Goal: Task Accomplishment & Management: Complete application form

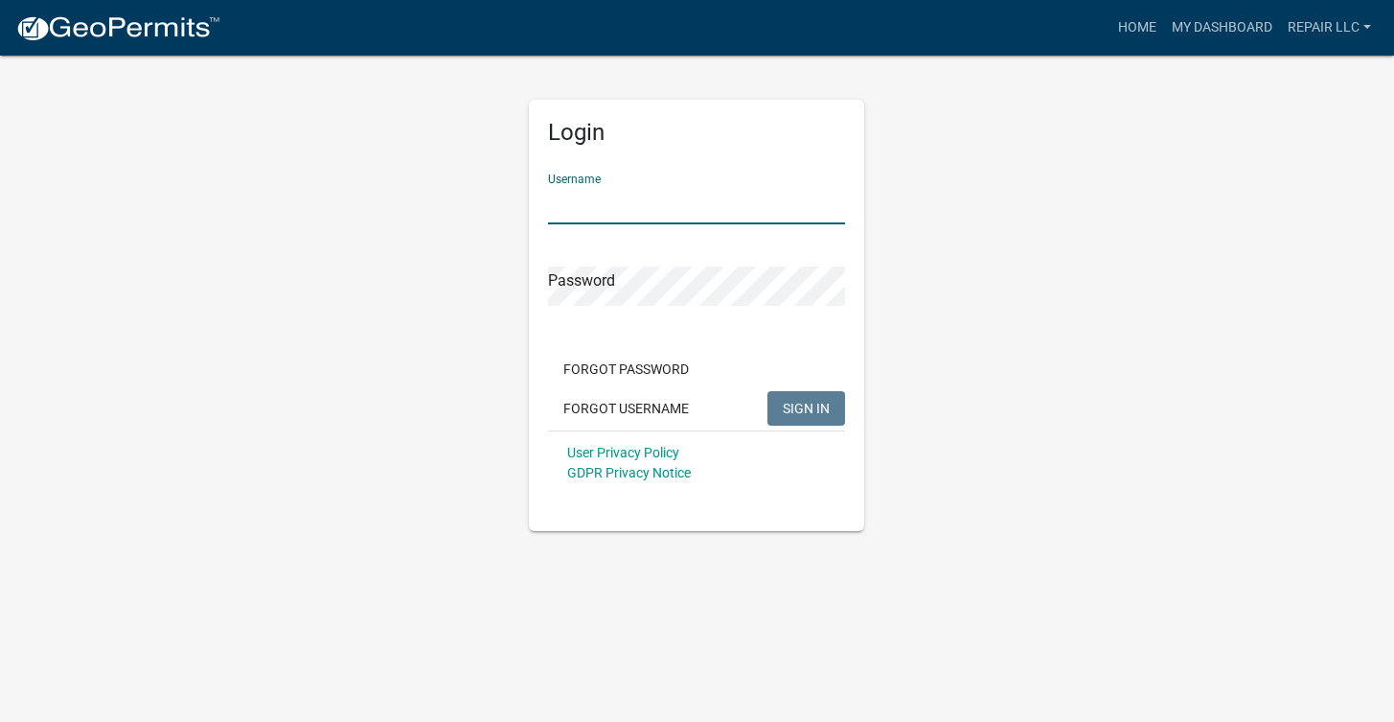
click at [688, 208] on input "Username" at bounding box center [696, 204] width 297 height 39
click at [669, 264] on div "Password" at bounding box center [696, 273] width 297 height 66
click at [804, 407] on span "SIGN IN" at bounding box center [806, 407] width 47 height 15
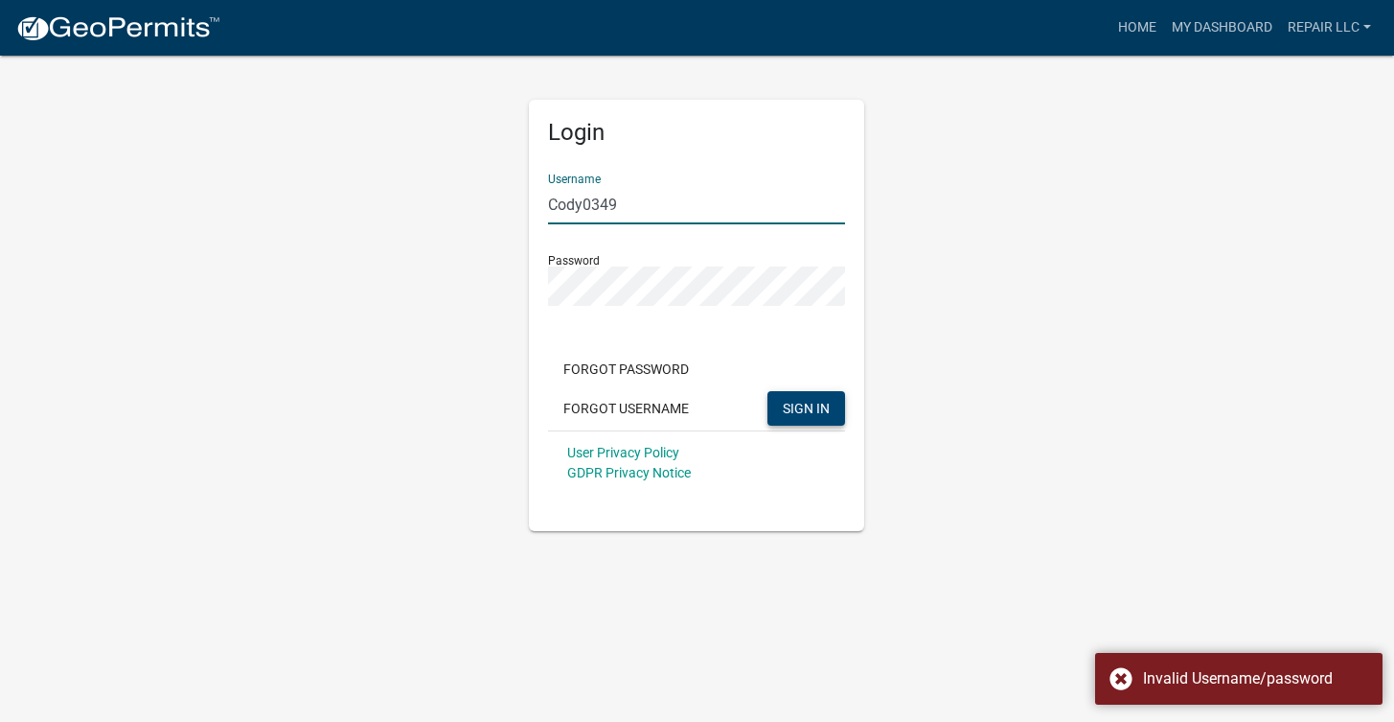
click at [709, 207] on input "Cody0349" at bounding box center [696, 204] width 297 height 39
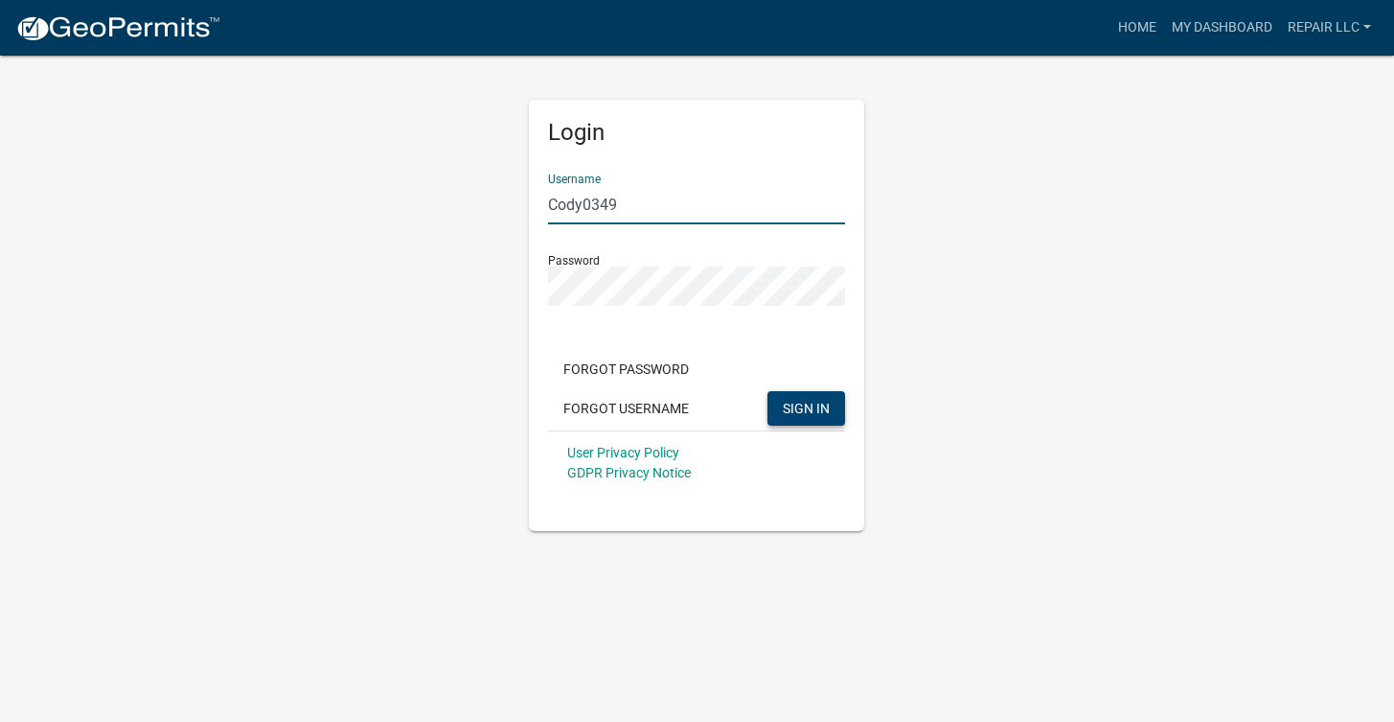
paste input "Repair LLC"
type input "Repair LLC"
click at [807, 407] on button "SIGN IN" at bounding box center [807, 408] width 78 height 34
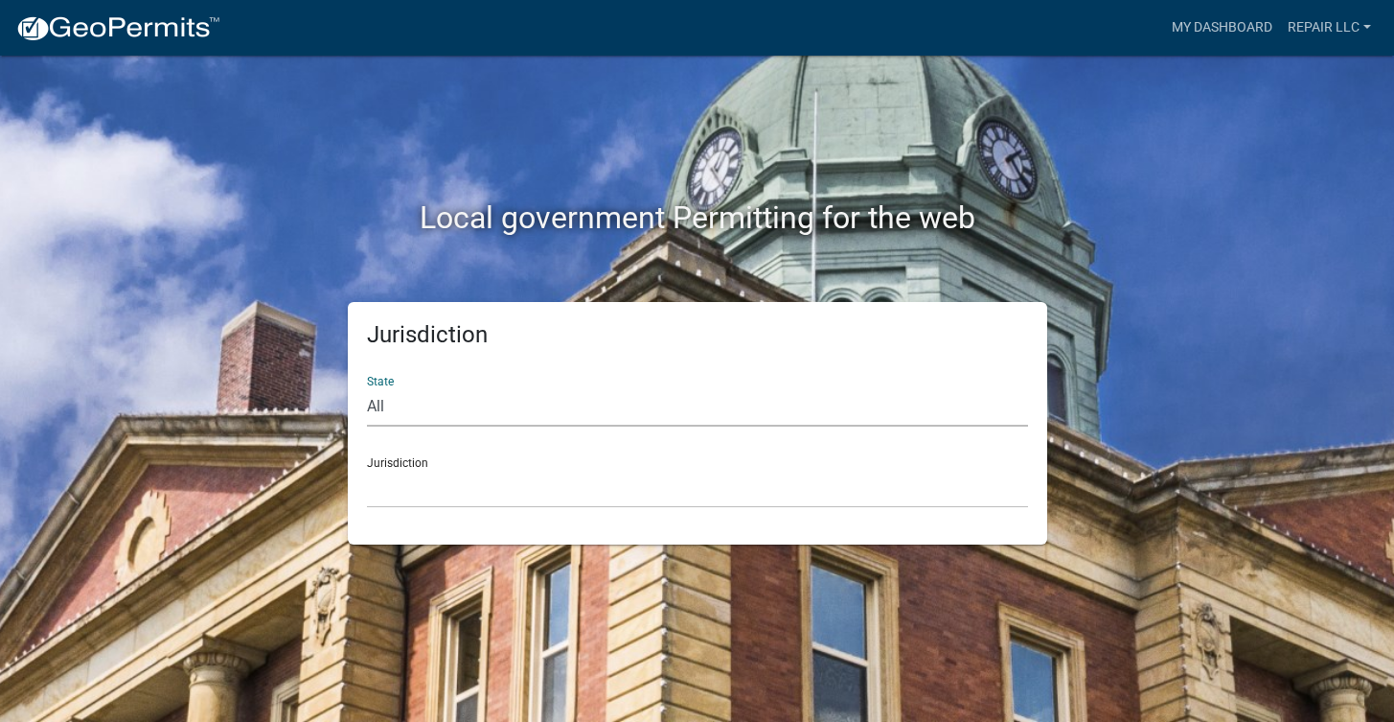
select select "[US_STATE]"
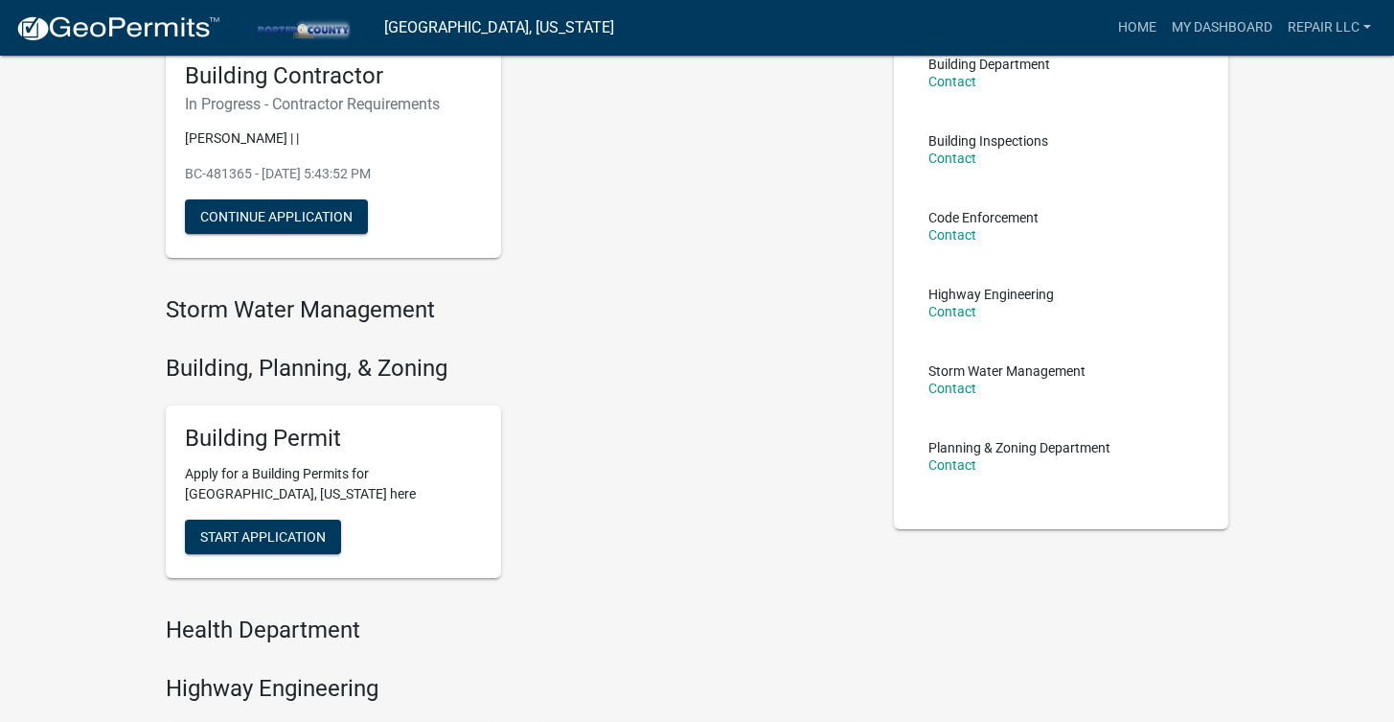
scroll to position [168, 0]
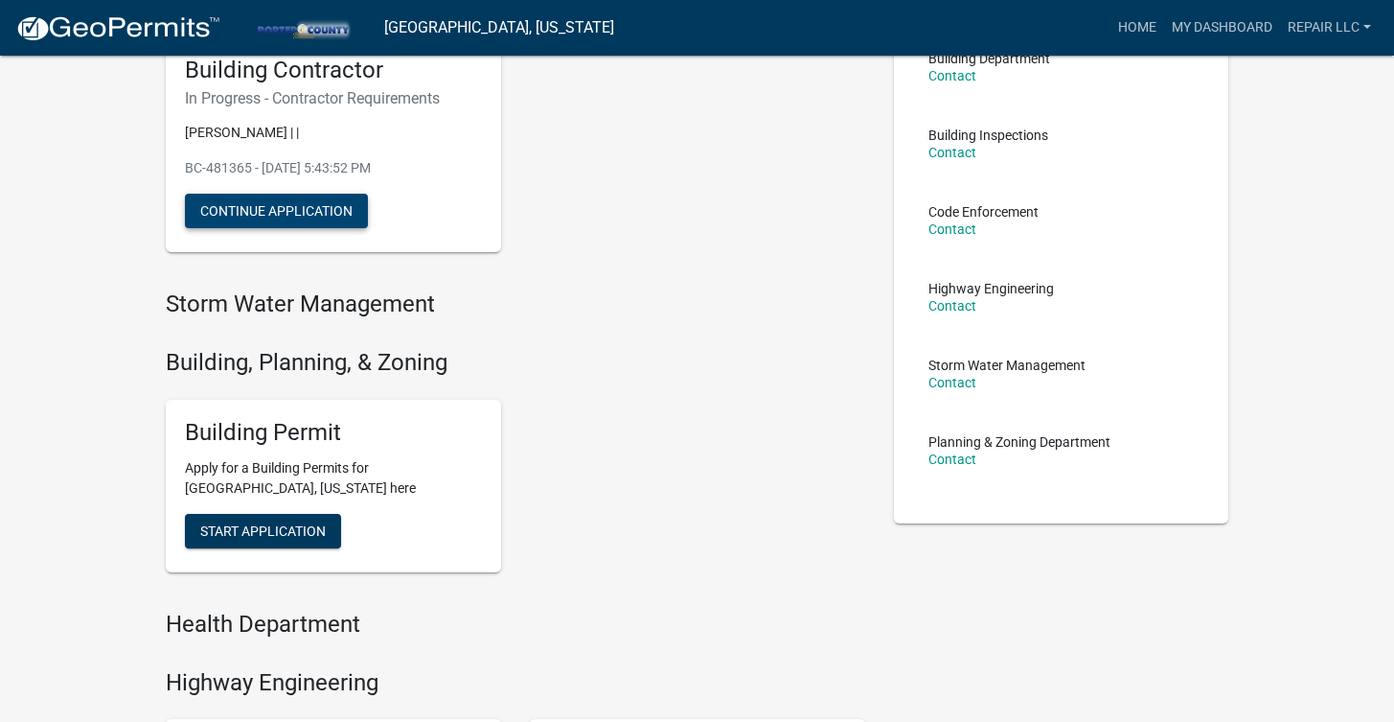
click at [346, 225] on button "Continue Application" at bounding box center [276, 211] width 183 height 34
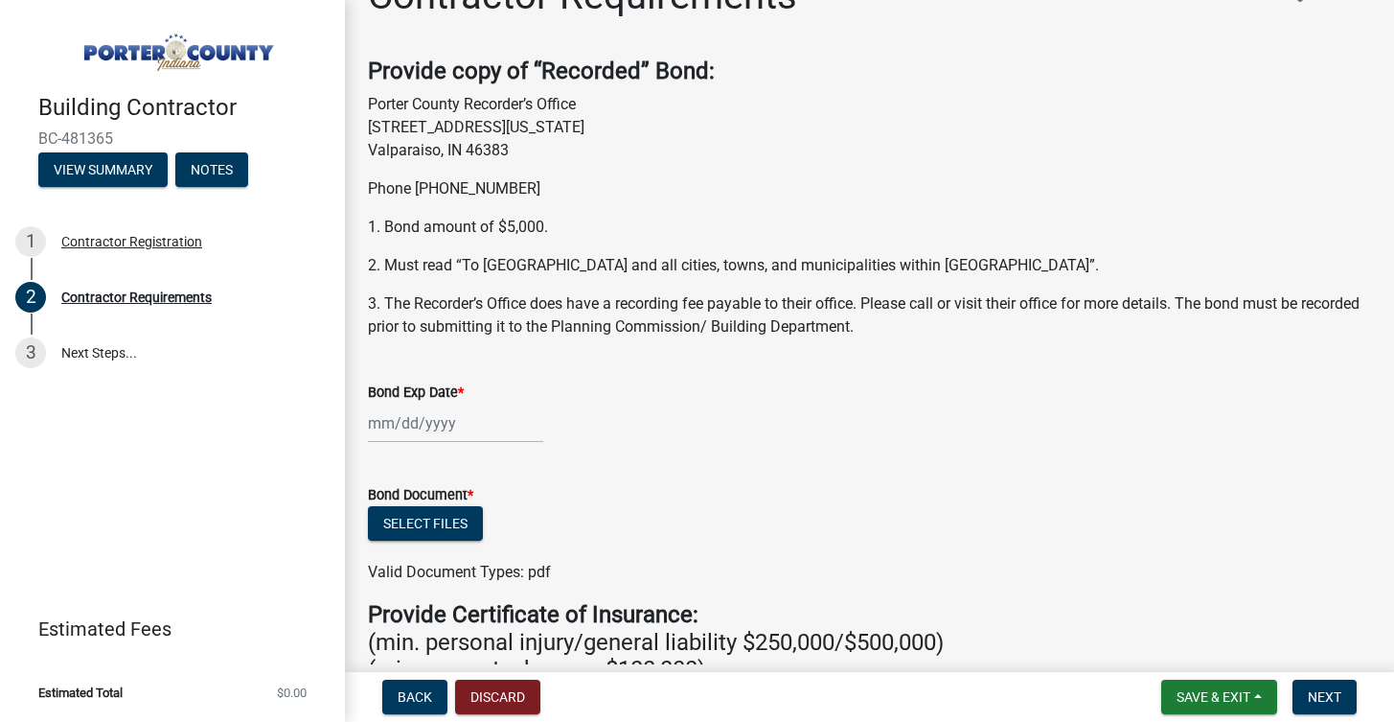
scroll to position [57, 0]
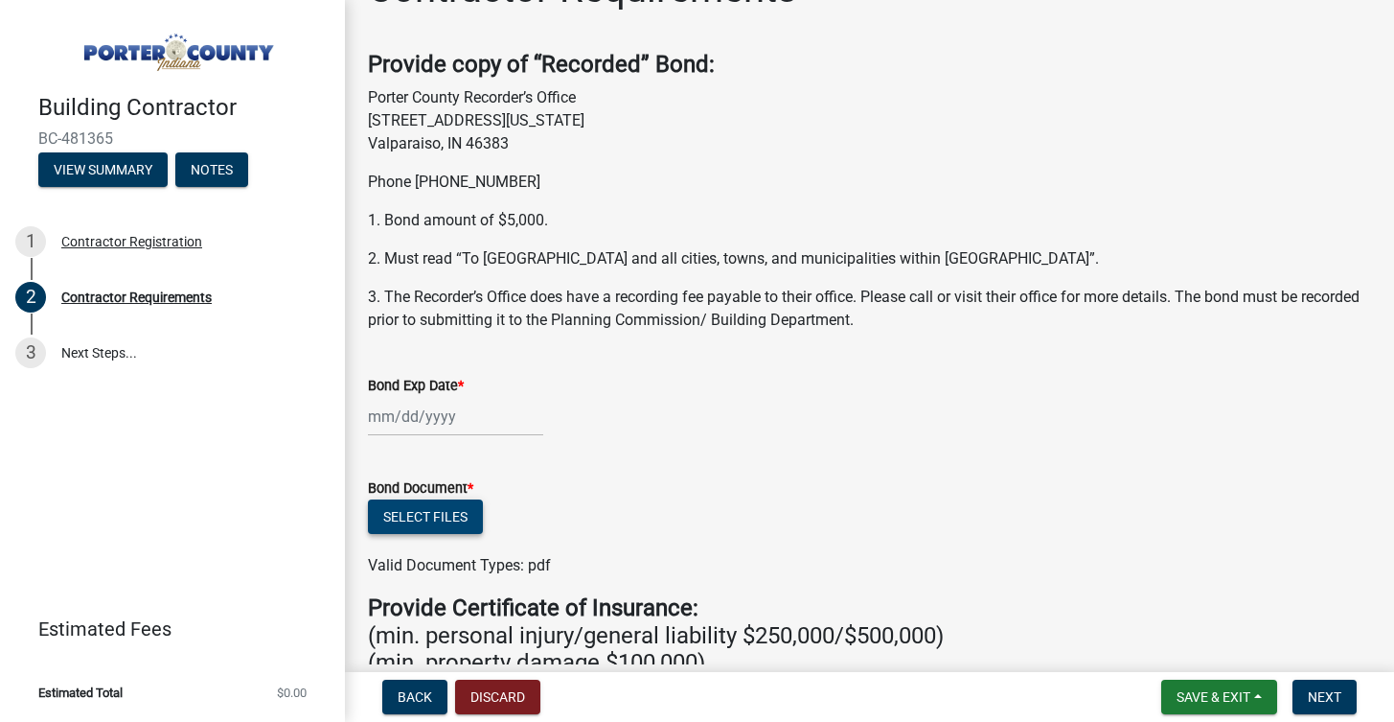
click at [439, 510] on button "Select files" at bounding box center [425, 516] width 115 height 34
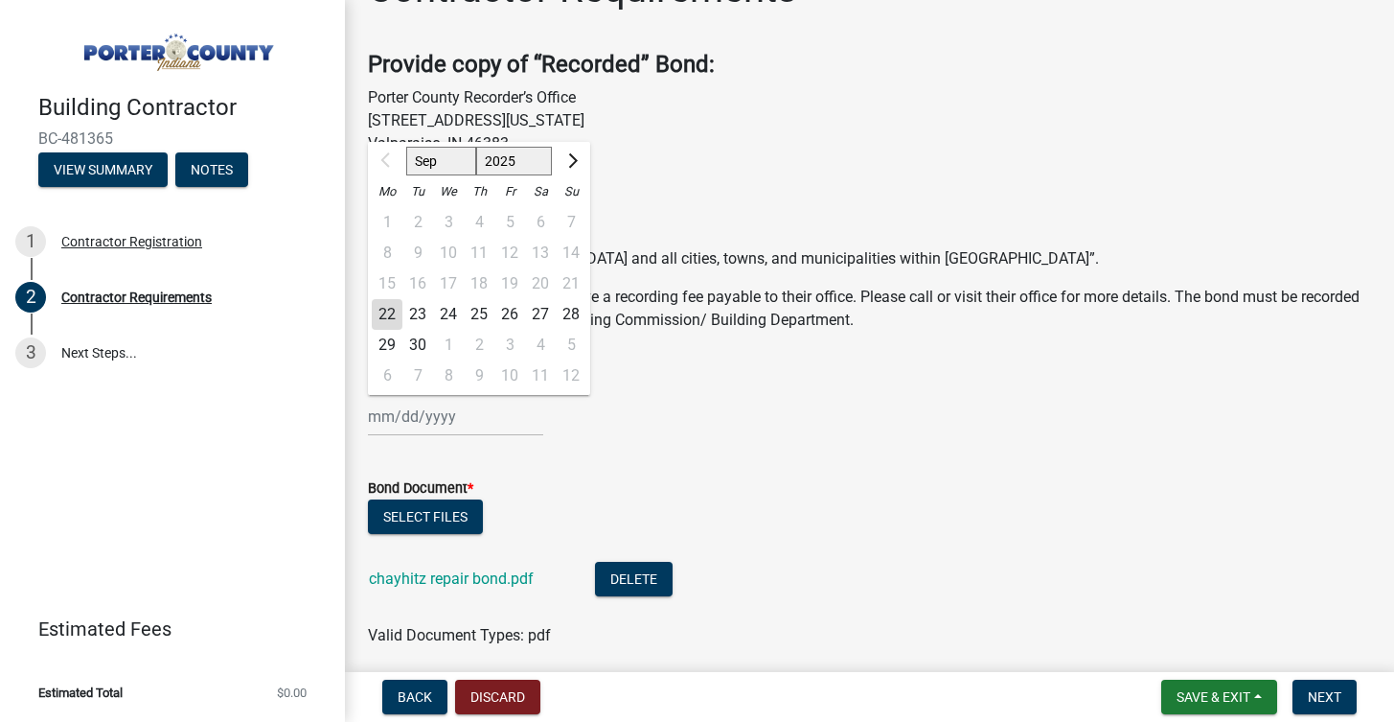
click at [413, 402] on div "Sep Oct Nov Dec 2025 2026 2027 2028 2029 2030 2031 2032 2033 2034 2035 2036 203…" at bounding box center [455, 416] width 175 height 39
click at [453, 284] on div "15 16 17 18 19 20 21" at bounding box center [479, 283] width 222 height 31
select select "2027"
click at [506, 281] on div "17" at bounding box center [509, 283] width 31 height 31
type input "09/17/2027"
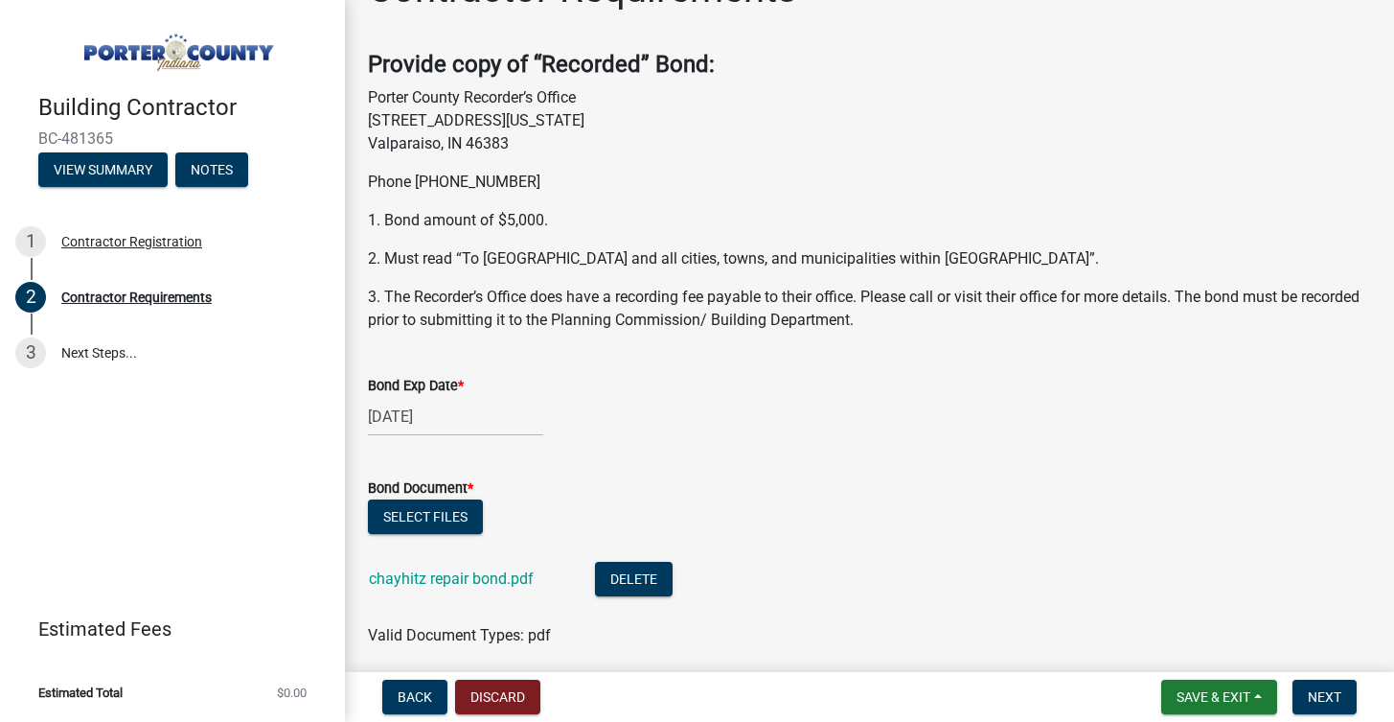
click at [577, 468] on form "Bond Document * Select files chayhitz repair bond.pdf Delete Valid Document Typ…" at bounding box center [869, 550] width 1003 height 194
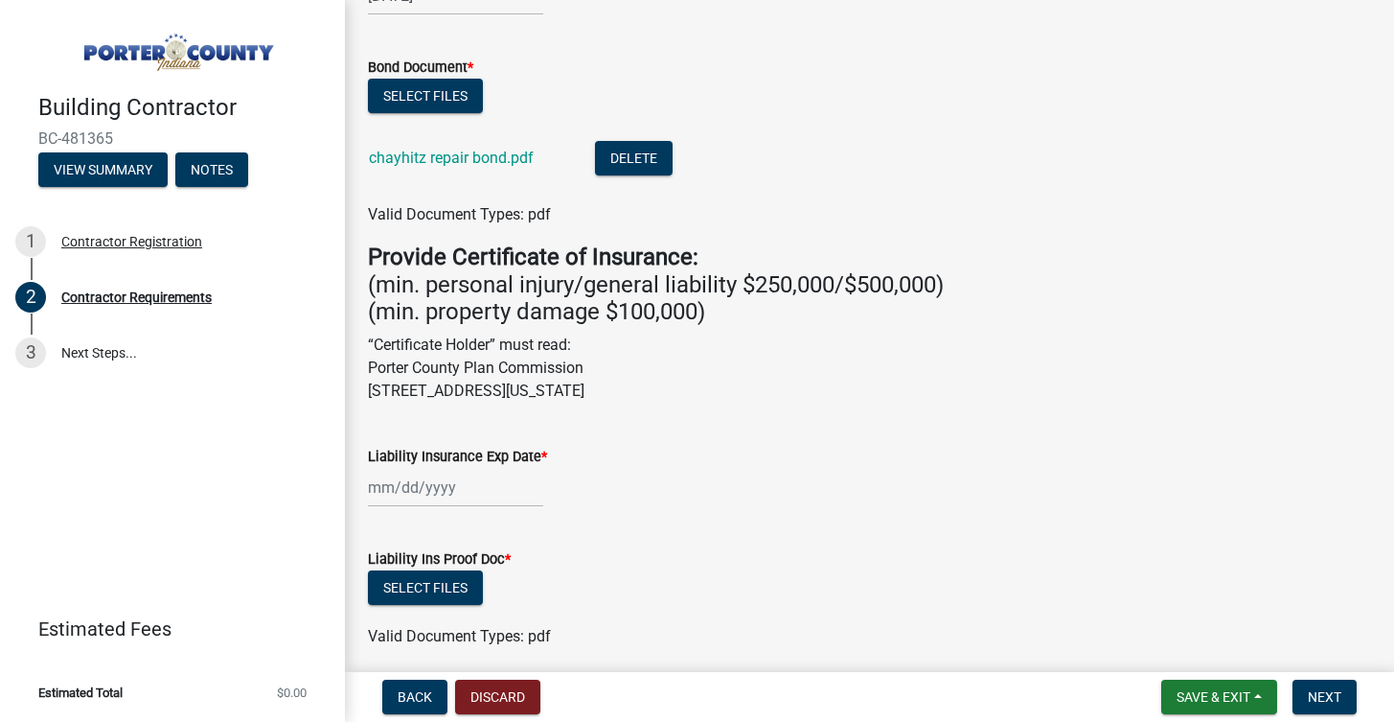
scroll to position [492, 0]
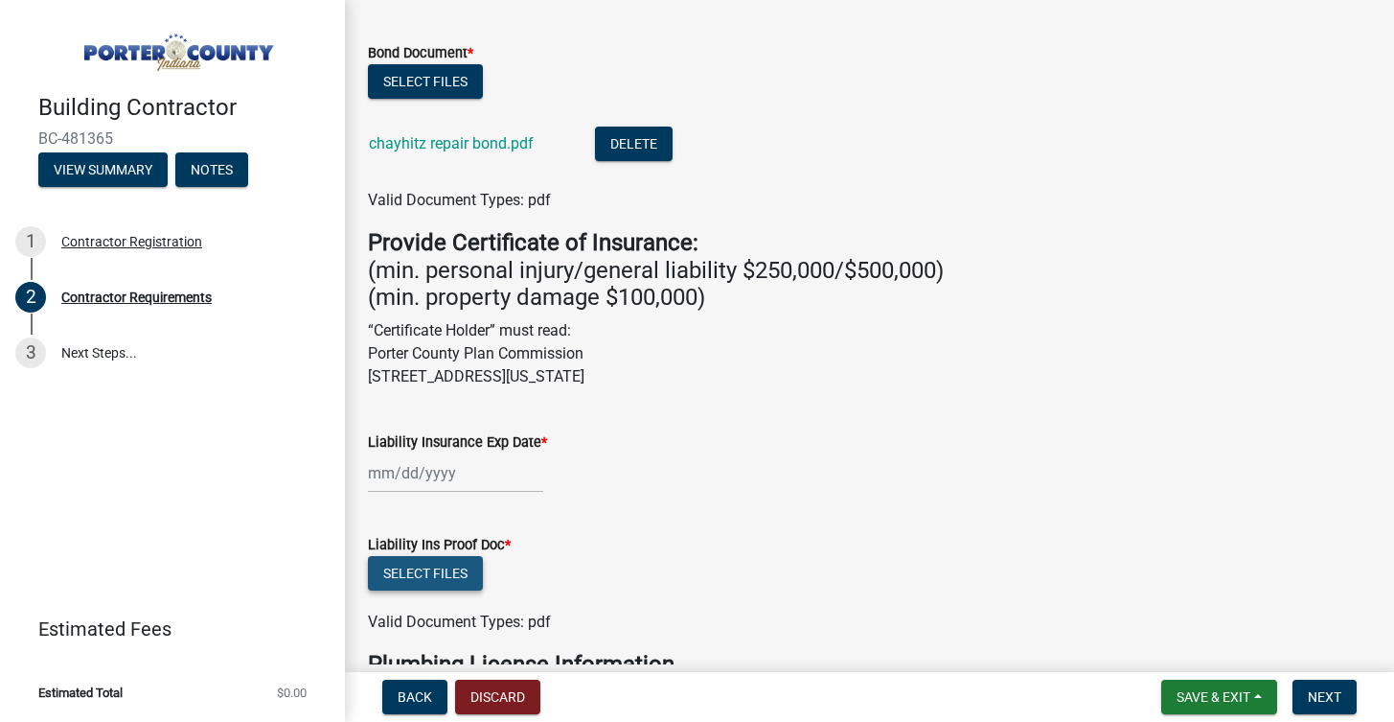
click at [424, 562] on button "Select files" at bounding box center [425, 573] width 115 height 34
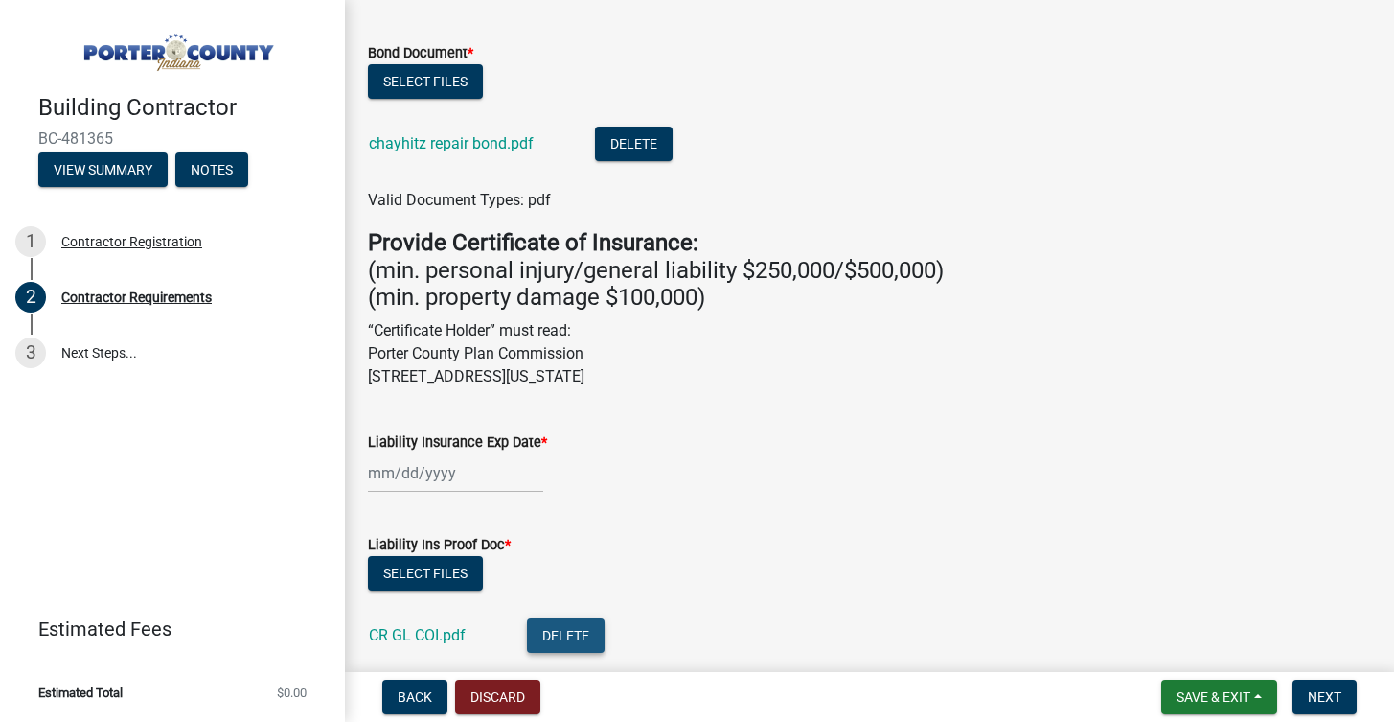
click at [594, 626] on button "Delete" at bounding box center [566, 635] width 78 height 34
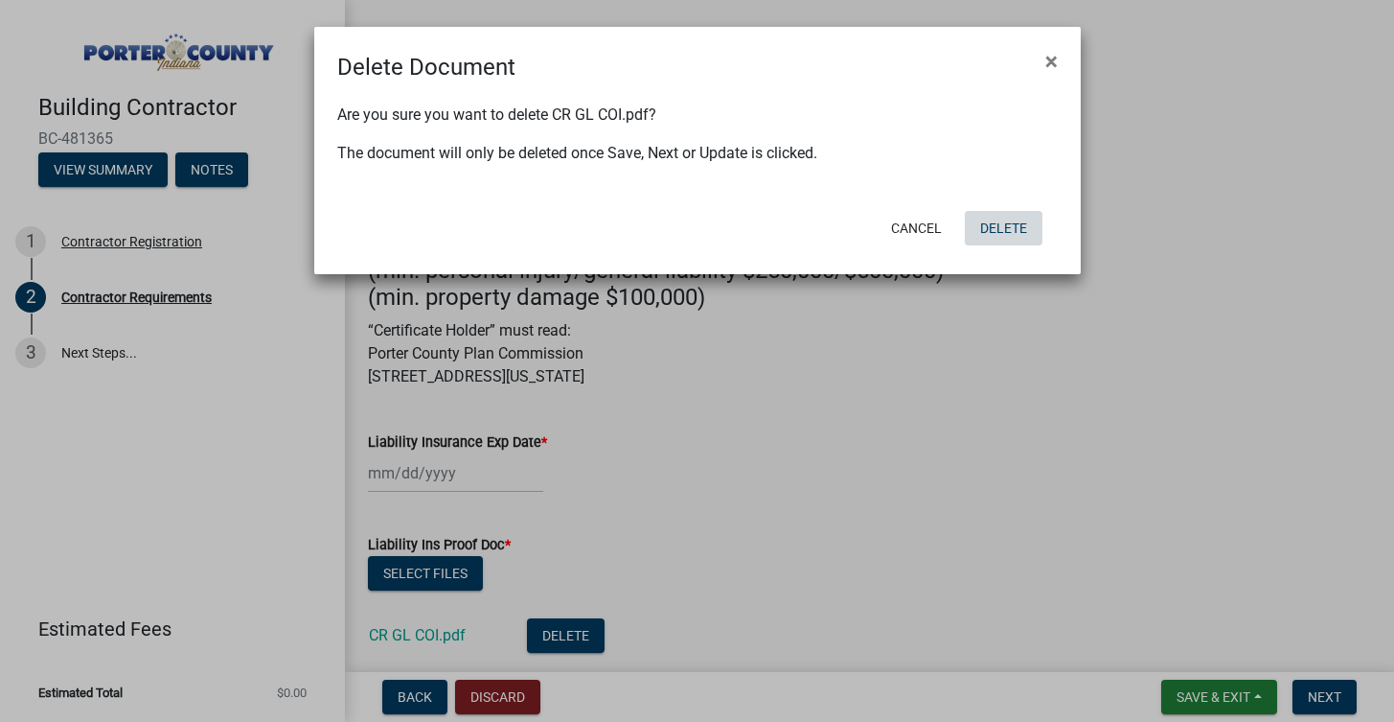
click at [985, 219] on button "Delete" at bounding box center [1004, 228] width 78 height 34
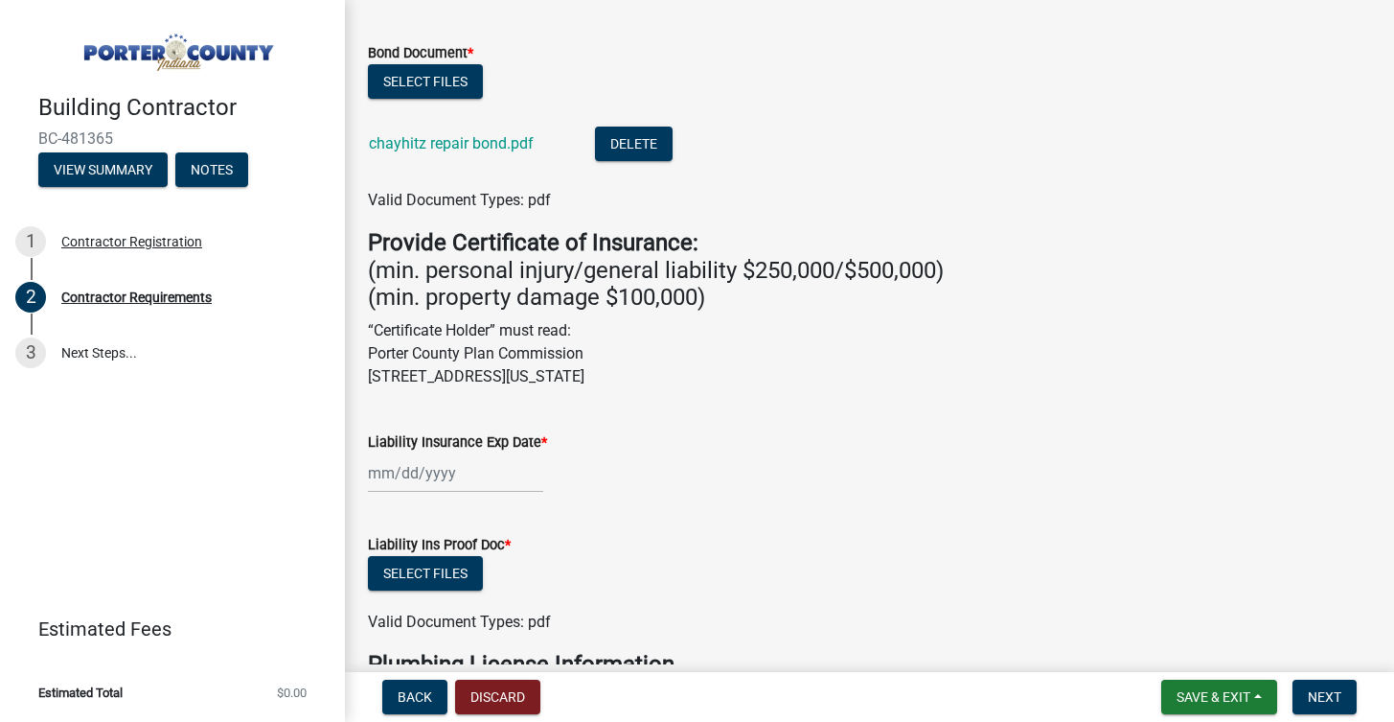
drag, startPoint x: 368, startPoint y: 314, endPoint x: 700, endPoint y: 389, distance: 339.9
click at [702, 389] on wm-data-entity-input "Provide Certificate of Insurance: (min. personal injury/general liability $250,…" at bounding box center [869, 316] width 1003 height 174
copy p "“Certificate Holder” must read: Porter County Plan Commission 155 Indiana Avenu…"
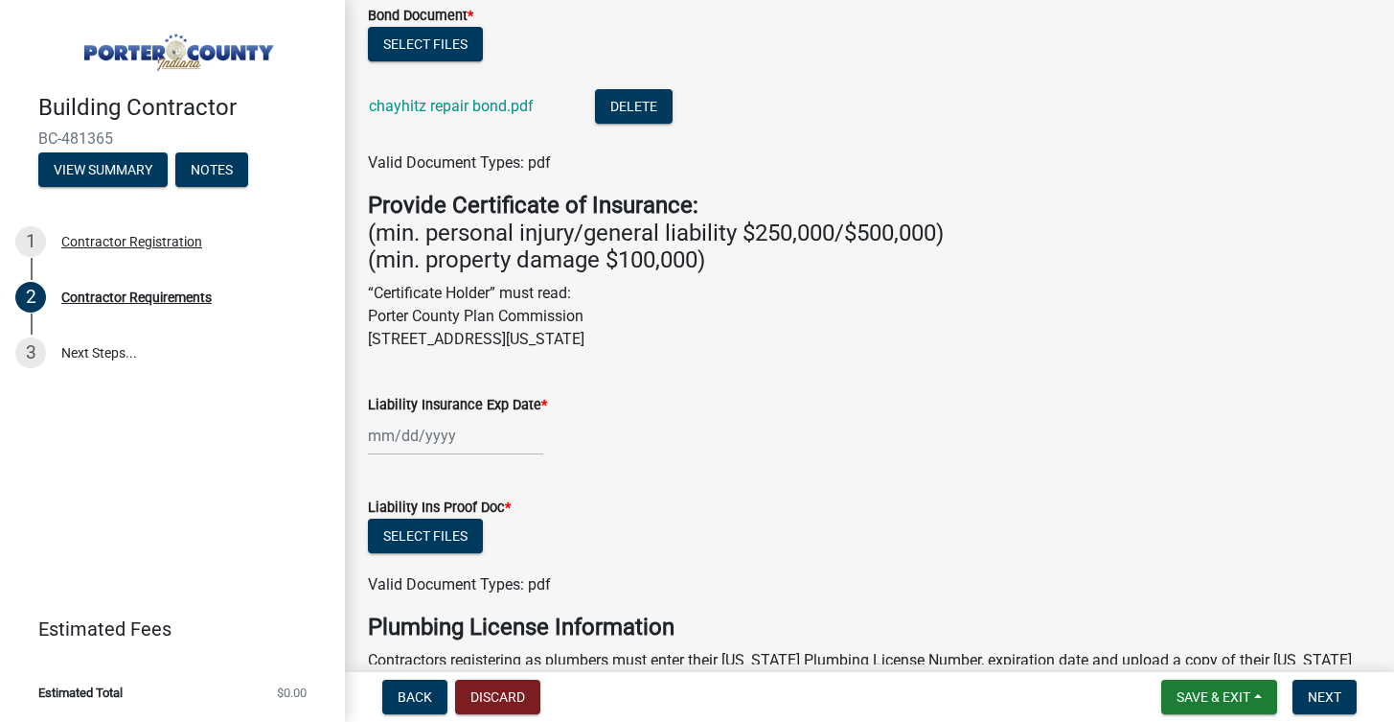
scroll to position [556, 0]
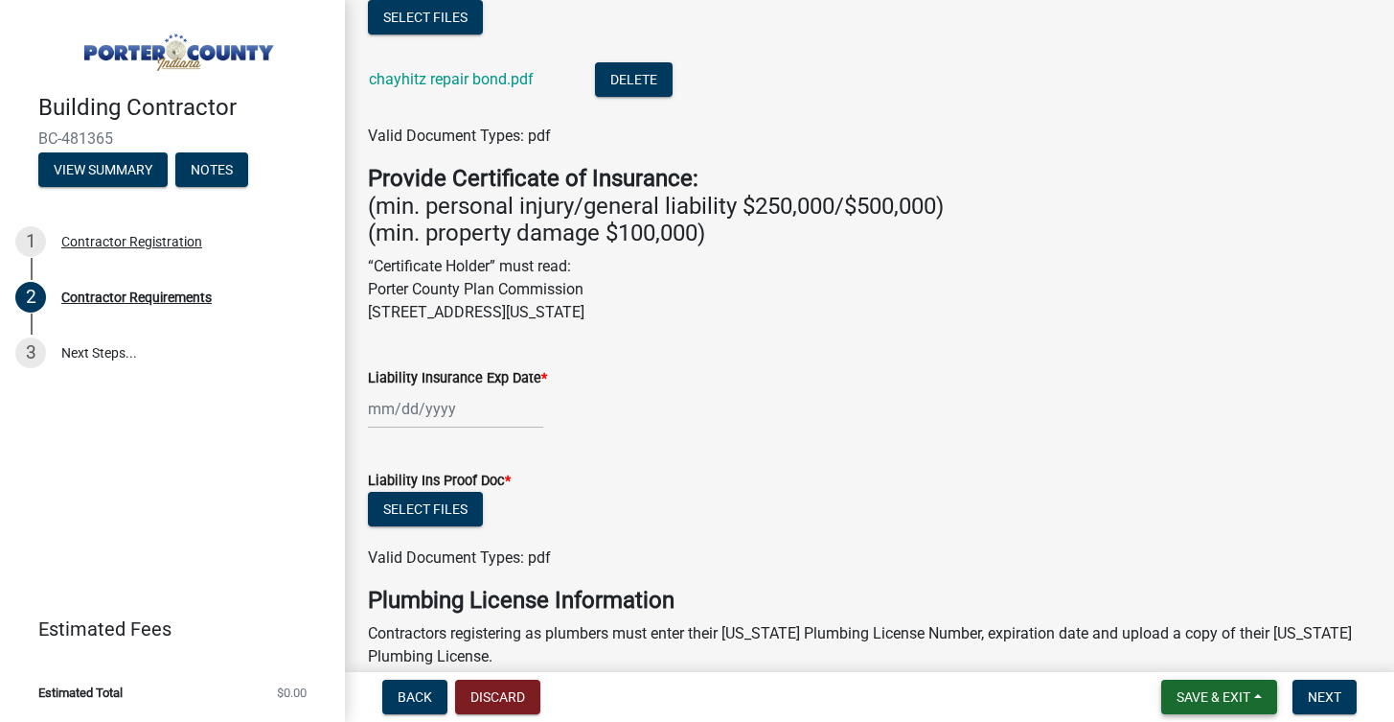
click at [1229, 693] on span "Save & Exit" at bounding box center [1214, 696] width 74 height 15
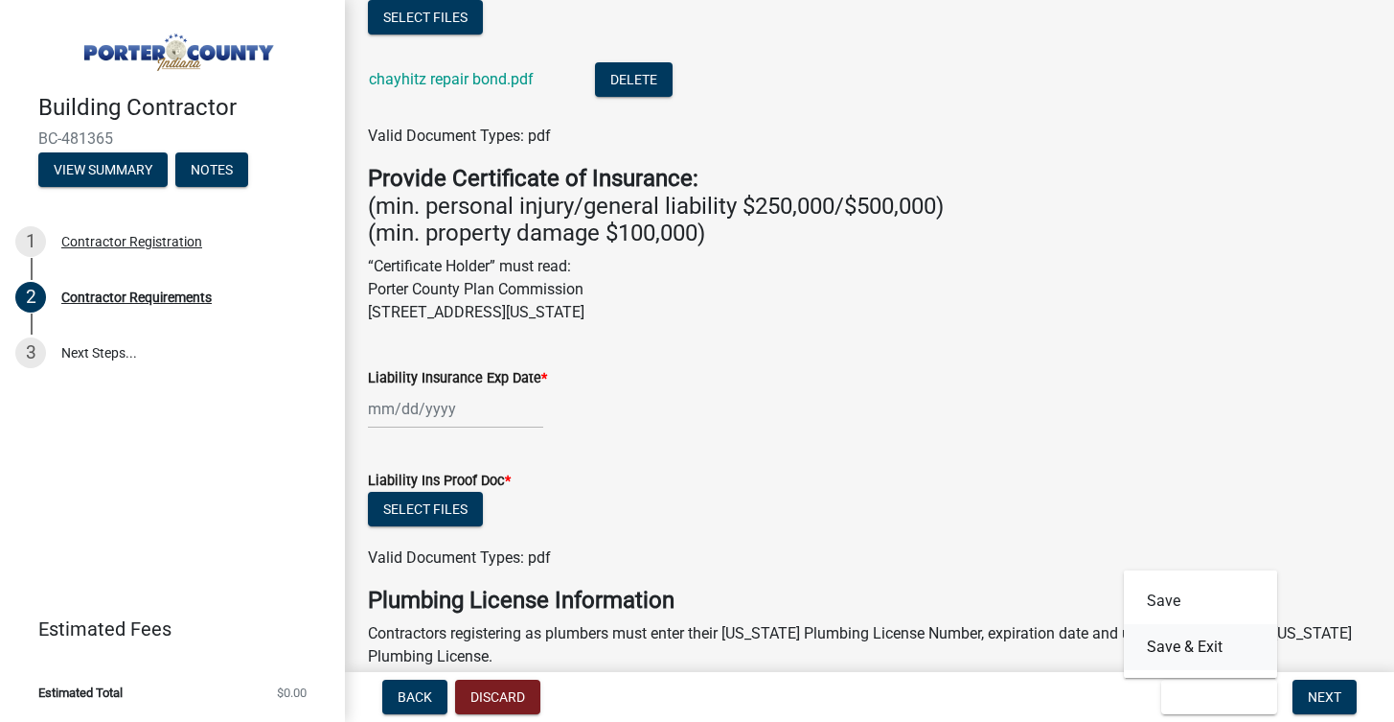
click at [1202, 634] on button "Save & Exit" at bounding box center [1200, 647] width 153 height 46
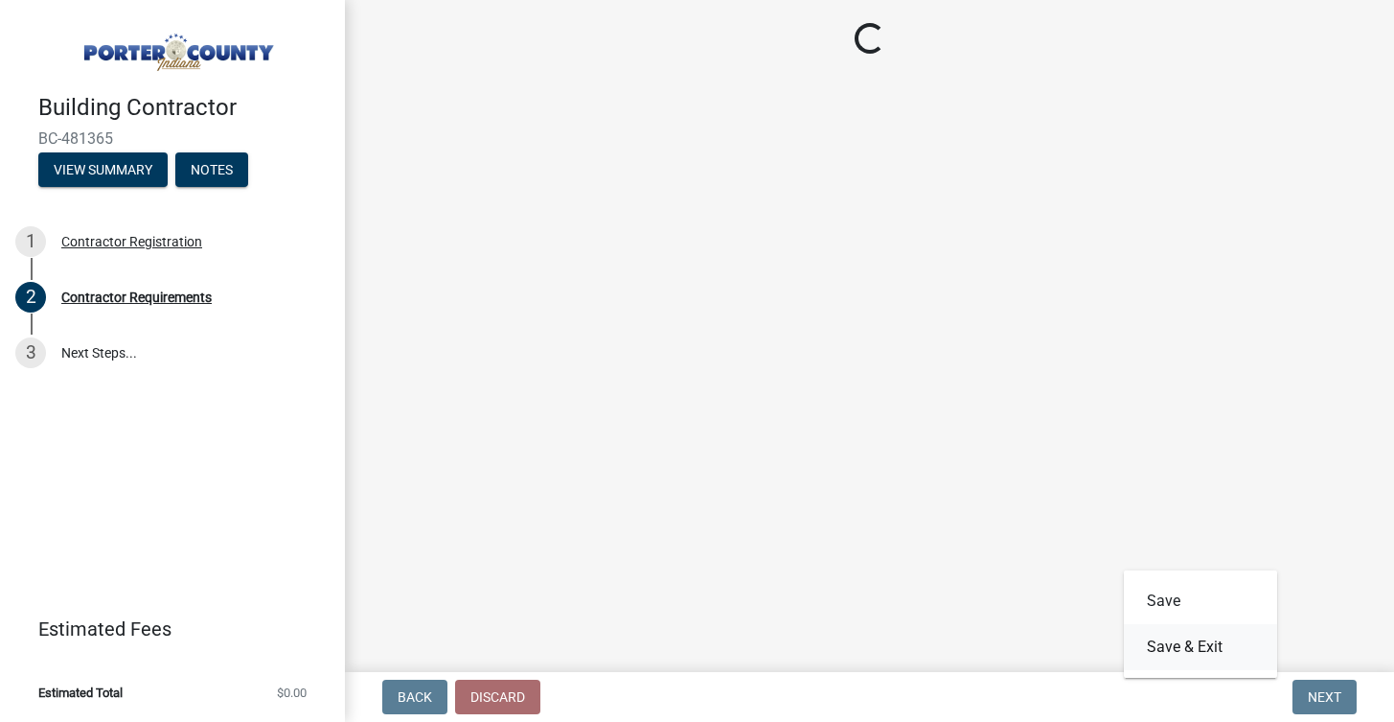
scroll to position [0, 0]
